Goal: Information Seeking & Learning: Understand process/instructions

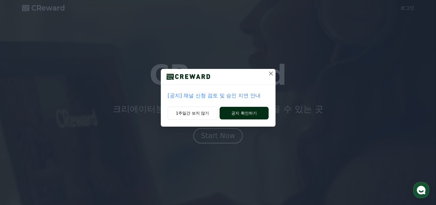
click at [232, 115] on button "공지 확인하기" at bounding box center [244, 113] width 49 height 13
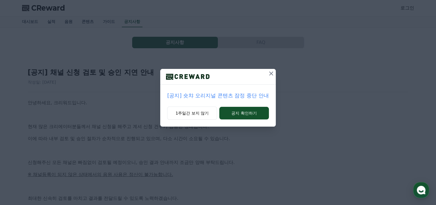
click at [271, 73] on icon at bounding box center [271, 73] width 4 height 4
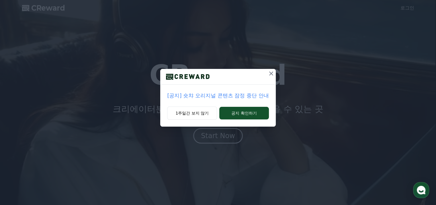
click at [271, 76] on icon at bounding box center [271, 73] width 7 height 7
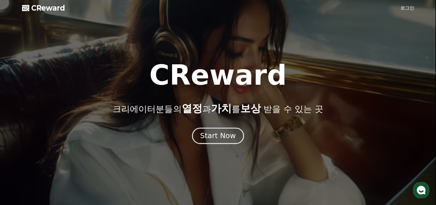
click at [233, 133] on div "Start Now" at bounding box center [218, 136] width 36 height 10
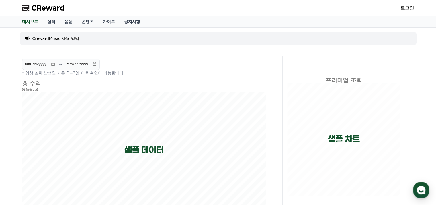
click at [410, 11] on link "로그인" at bounding box center [408, 8] width 14 height 7
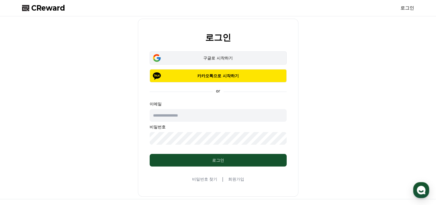
click at [256, 59] on div "구글로 시작하기" at bounding box center [218, 58] width 120 height 6
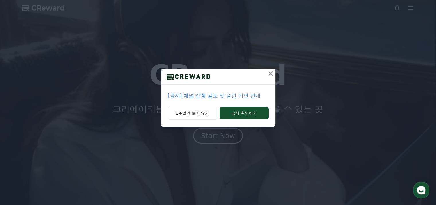
click at [271, 74] on icon at bounding box center [271, 73] width 7 height 7
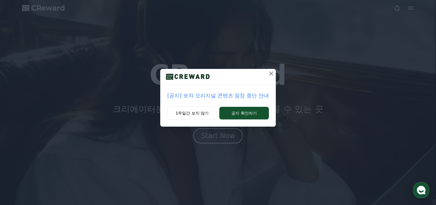
click at [272, 75] on icon at bounding box center [271, 73] width 7 height 7
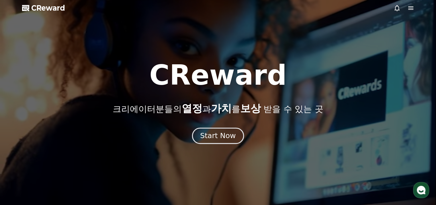
click at [217, 134] on div "Start Now" at bounding box center [218, 136] width 36 height 10
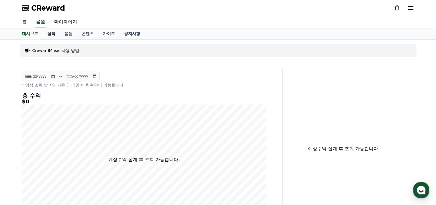
click at [51, 36] on link "실적" at bounding box center [51, 33] width 17 height 11
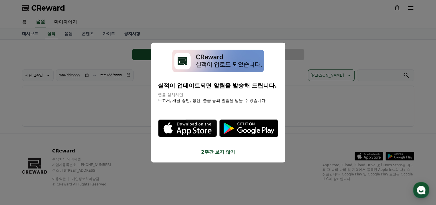
click at [214, 149] on button "2주간 보지 않기" at bounding box center [218, 151] width 120 height 7
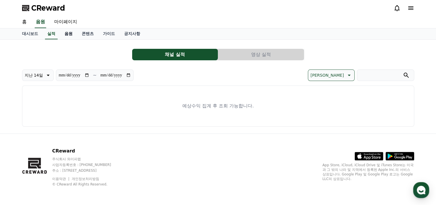
click at [68, 34] on link "음원" at bounding box center [68, 33] width 17 height 11
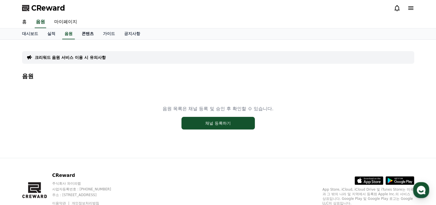
click at [92, 36] on link "콘텐츠" at bounding box center [87, 33] width 21 height 11
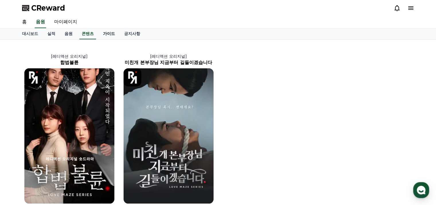
click at [115, 31] on link "가이드" at bounding box center [108, 33] width 21 height 11
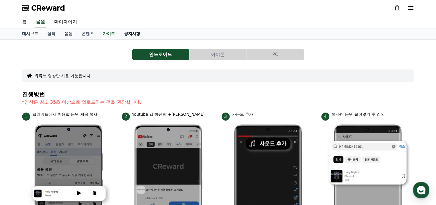
click at [134, 35] on link "공지사항" at bounding box center [132, 33] width 25 height 11
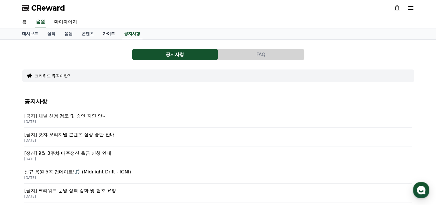
click at [110, 35] on link "가이드" at bounding box center [108, 33] width 21 height 11
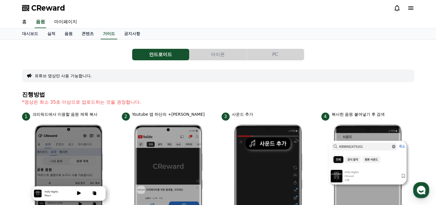
click at [228, 58] on button "아이폰" at bounding box center [218, 54] width 57 height 11
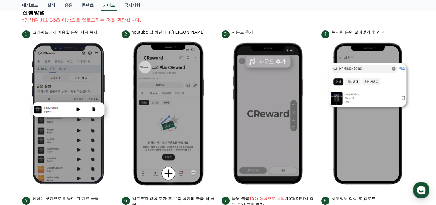
scroll to position [57, 0]
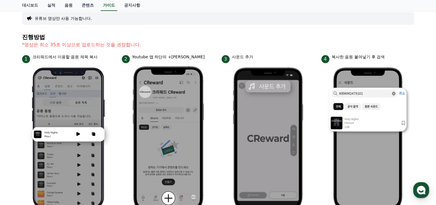
drag, startPoint x: 32, startPoint y: 45, endPoint x: 178, endPoint y: 56, distance: 145.9
click at [176, 56] on div "진행방법 *영상은 최소 35초 이상으로 업로드하는 것을 권장합니다. 1 크리워드에서 이용할 음원 제목 복사 2 Youtube 앱 하단의 +버튼…" at bounding box center [218, 208] width 392 height 348
click at [178, 56] on p "Youtube 앱 하단의 +버튼 클릭" at bounding box center [168, 57] width 73 height 6
drag, startPoint x: 38, startPoint y: 53, endPoint x: 95, endPoint y: 59, distance: 57.6
click at [95, 59] on div "진행방법 *영상은 최소 35초 이상으로 업로드하는 것을 권장합니다. 1 크리워드에서 이용할 음원 제목 복사 2 Youtube 앱 하단의 +버튼…" at bounding box center [218, 208] width 392 height 348
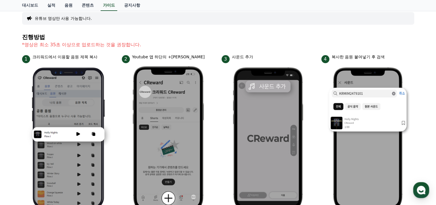
click at [104, 61] on div "1 크리워드에서 이용할 음원 제목 복사" at bounding box center [68, 58] width 93 height 9
drag, startPoint x: 135, startPoint y: 57, endPoint x: 217, endPoint y: 56, distance: 81.8
drag, startPoint x: 229, startPoint y: 57, endPoint x: 279, endPoint y: 59, distance: 49.7
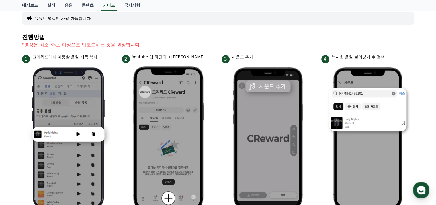
click at [278, 59] on div "3 사운드 추가" at bounding box center [268, 58] width 93 height 9
click at [284, 57] on div "3 사운드 추가" at bounding box center [268, 58] width 93 height 9
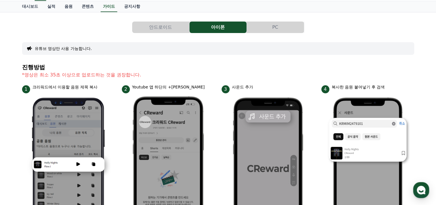
scroll to position [0, 0]
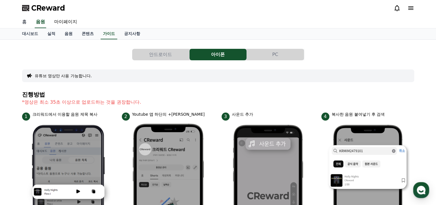
click at [28, 24] on link "홈" at bounding box center [24, 22] width 14 height 12
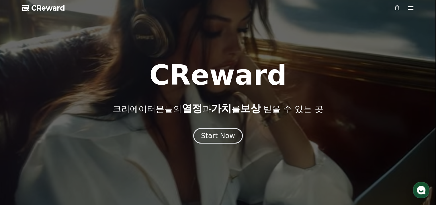
click at [411, 8] on icon at bounding box center [411, 7] width 5 height 3
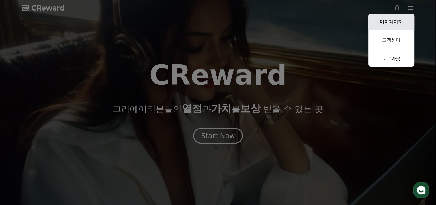
click at [398, 20] on link "마이페이지" at bounding box center [392, 22] width 46 height 16
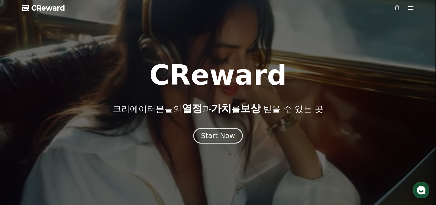
select select "**********"
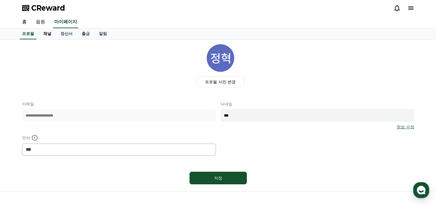
click at [49, 36] on link "채널" at bounding box center [47, 33] width 17 height 11
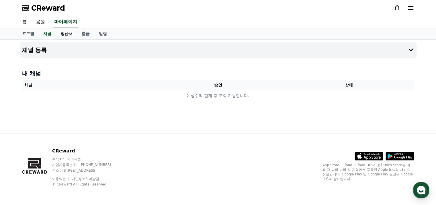
click at [70, 36] on link "정산서" at bounding box center [66, 33] width 21 height 11
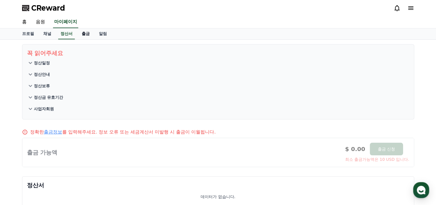
click at [88, 36] on link "출금" at bounding box center [85, 33] width 17 height 11
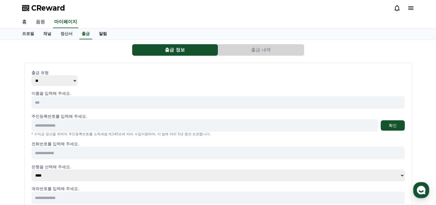
click at [103, 35] on link "알림" at bounding box center [102, 33] width 17 height 11
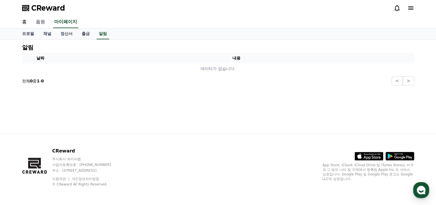
click at [46, 22] on link "음원" at bounding box center [40, 22] width 18 height 12
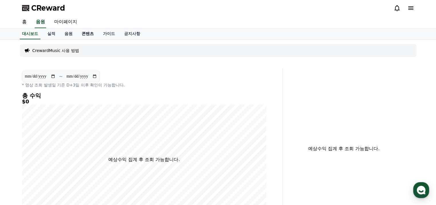
click at [87, 32] on link "콘텐츠" at bounding box center [87, 33] width 21 height 11
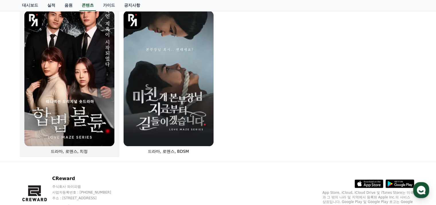
scroll to position [29, 0]
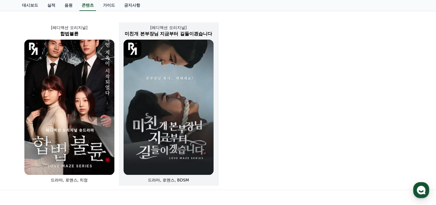
click at [189, 119] on img at bounding box center [169, 107] width 90 height 135
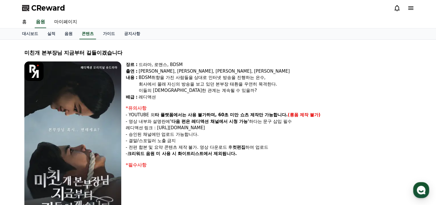
drag, startPoint x: 145, startPoint y: 66, endPoint x: 289, endPoint y: 153, distance: 168.9
click at [289, 153] on div "장르 : 드라마, 로맨스, BDSM 출연 : 강지은, 강도윤, 정지유, 최홍락 내용 : BDSM취향을 가진 사람들을 상대로 인터넷 방송을 진행…" at bounding box center [269, 147] width 286 height 172
click at [291, 154] on p "- 크리워드 음원 미 사용 시 화이트리스트에서 제외됩니다." at bounding box center [269, 153] width 286 height 7
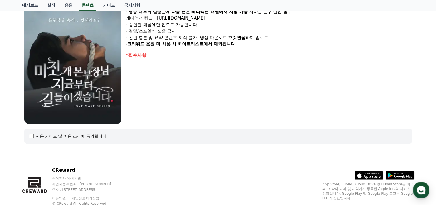
scroll to position [100, 0]
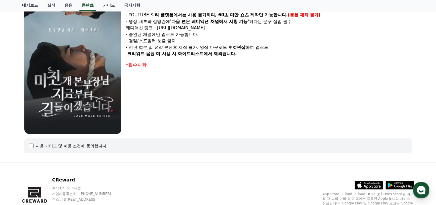
click at [28, 144] on div "사용 가이드 및 이용 조건에 동의합니다." at bounding box center [218, 145] width 388 height 15
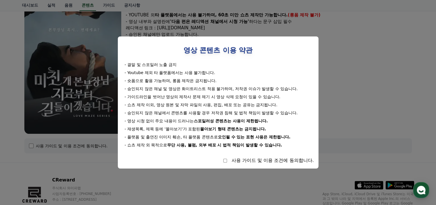
select select
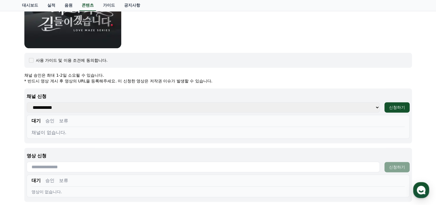
scroll to position [186, 0]
click at [171, 109] on select "**********" at bounding box center [203, 107] width 353 height 10
select select
click at [27, 102] on select "**********" at bounding box center [203, 107] width 353 height 10
click at [339, 109] on select "**********" at bounding box center [203, 107] width 353 height 10
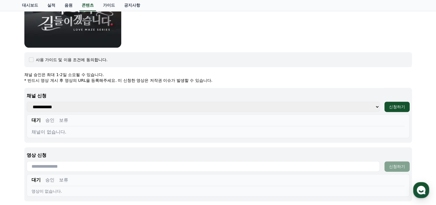
click at [27, 102] on select "**********" at bounding box center [203, 107] width 353 height 10
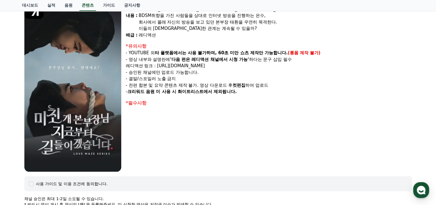
scroll to position [0, 0]
